Goal: Transaction & Acquisition: Purchase product/service

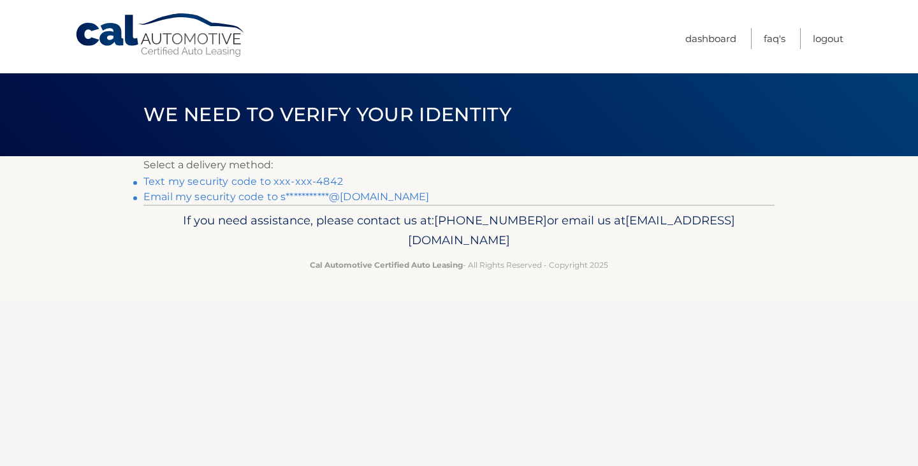
click at [332, 179] on link "Text my security code to xxx-xxx-4842" at bounding box center [244, 181] width 200 height 12
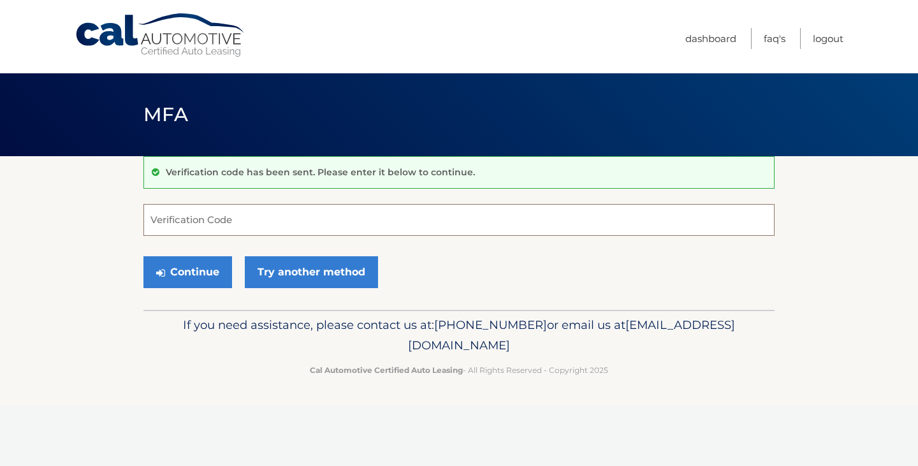
click at [312, 215] on input "Verification Code" at bounding box center [459, 220] width 631 height 32
type input "489345"
click at [193, 272] on button "Continue" at bounding box center [188, 272] width 89 height 32
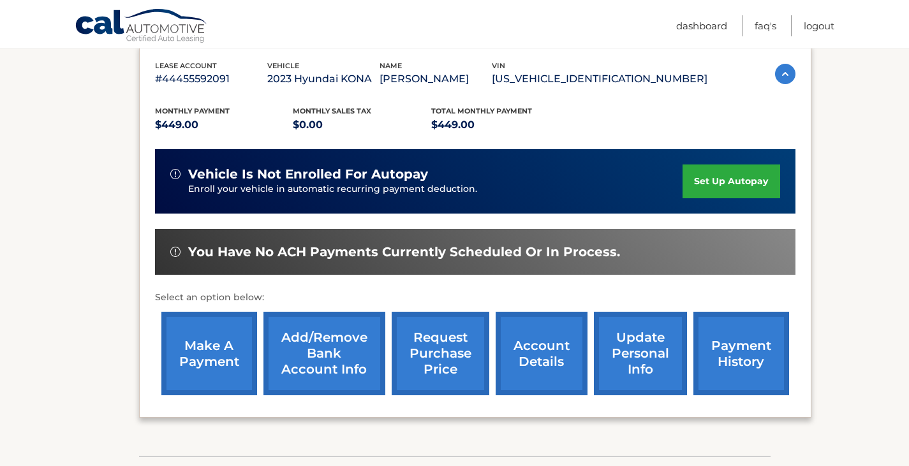
scroll to position [306, 0]
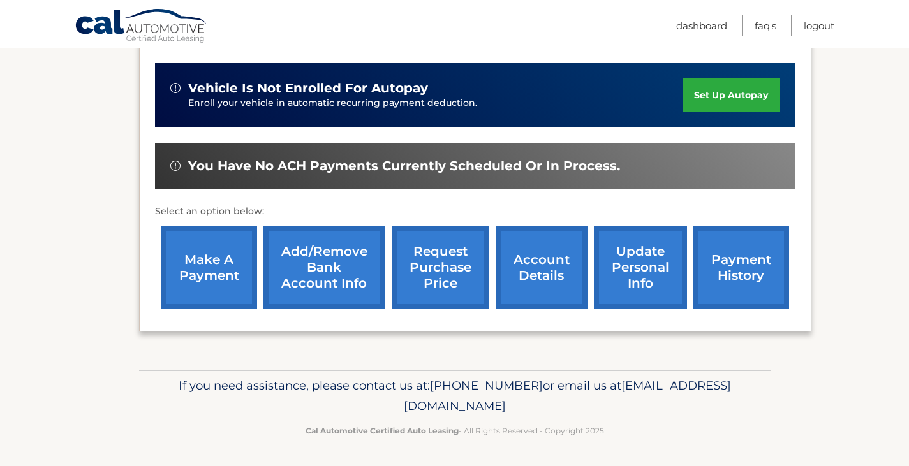
click at [214, 286] on link "make a payment" at bounding box center [209, 268] width 96 height 84
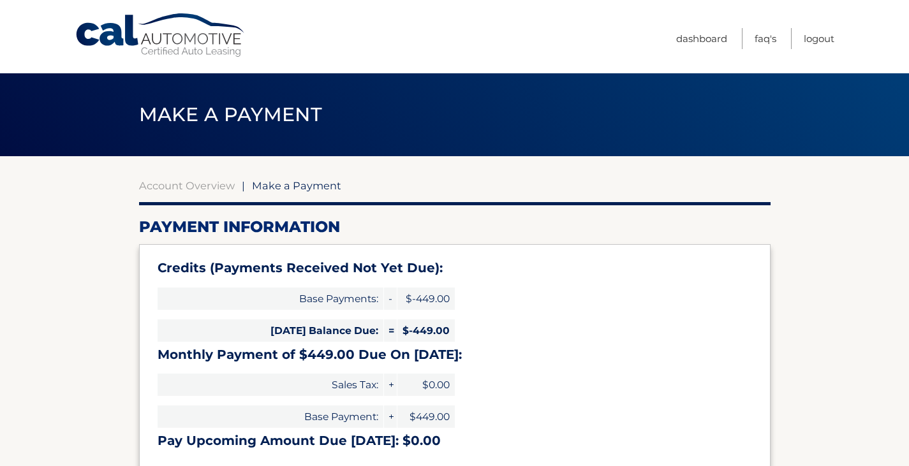
select select "Mzg3MTU0YzEtMjRmOS00NzRmLWEyYTItZWY4MDU5N2M4NzI3"
click at [818, 39] on link "Logout" at bounding box center [819, 38] width 31 height 21
